Goal: Information Seeking & Learning: Learn about a topic

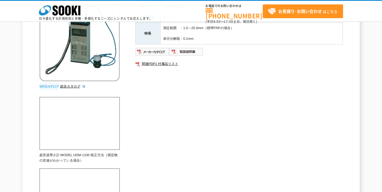
scroll to position [78, 0]
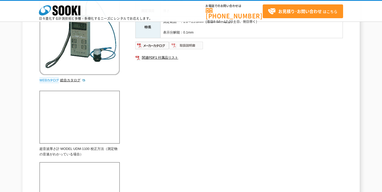
click at [192, 45] on img at bounding box center [186, 45] width 34 height 8
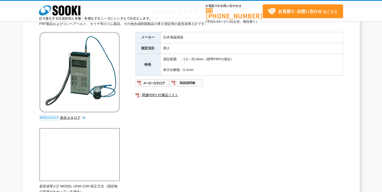
scroll to position [0, 0]
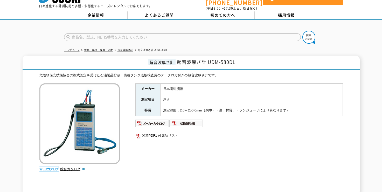
scroll to position [26, 0]
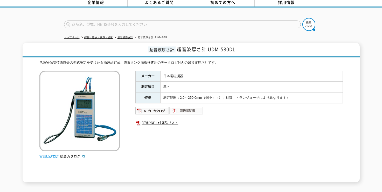
click at [189, 107] on img at bounding box center [186, 110] width 34 height 8
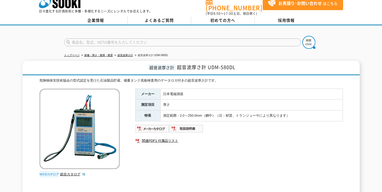
scroll to position [0, 0]
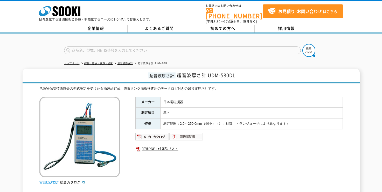
click at [186, 132] on img at bounding box center [186, 136] width 34 height 8
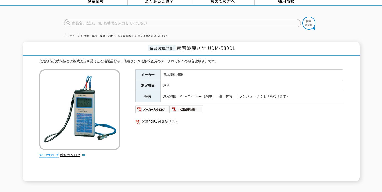
scroll to position [78, 0]
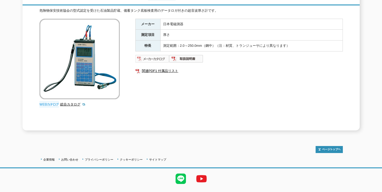
click at [156, 55] on img at bounding box center [152, 58] width 34 height 8
